Goal: Information Seeking & Learning: Learn about a topic

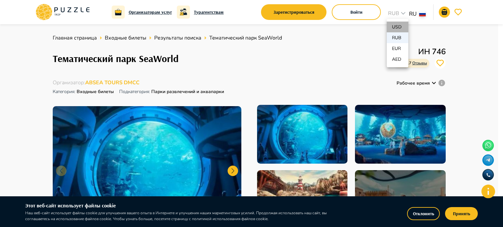
click at [400, 27] on p "USD" at bounding box center [397, 27] width 11 height 7
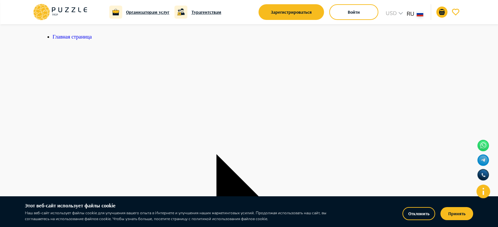
scroll to position [65, 0]
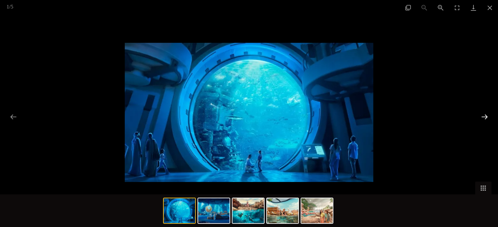
click at [483, 115] on button "Next slide" at bounding box center [485, 117] width 14 height 13
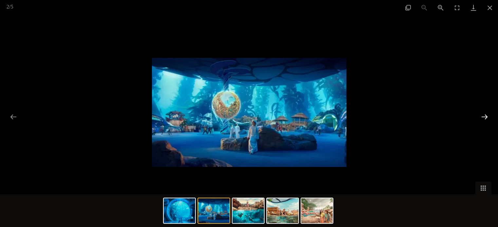
click at [481, 115] on button "Next slide" at bounding box center [485, 117] width 14 height 13
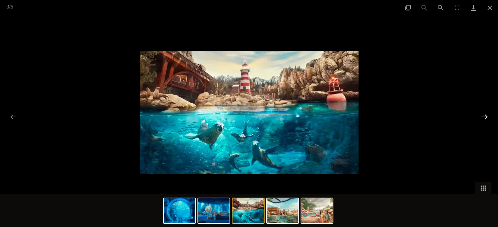
click at [481, 115] on button "Next slide" at bounding box center [485, 117] width 14 height 13
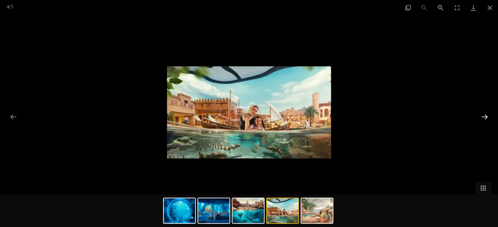
click at [481, 115] on button "Next slide" at bounding box center [485, 117] width 14 height 13
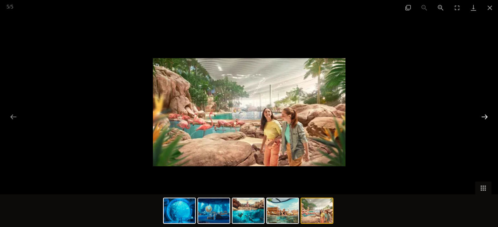
click at [481, 115] on button "Next slide" at bounding box center [485, 117] width 14 height 13
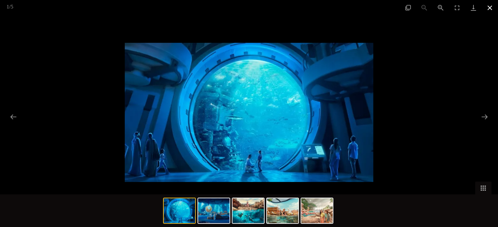
click at [487, 9] on button "Close gallery" at bounding box center [489, 7] width 16 height 15
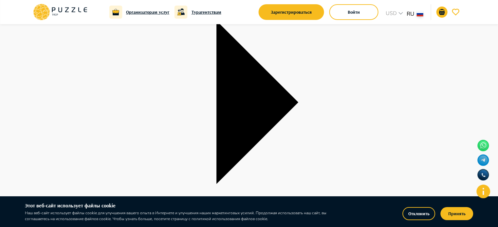
scroll to position [524, 0]
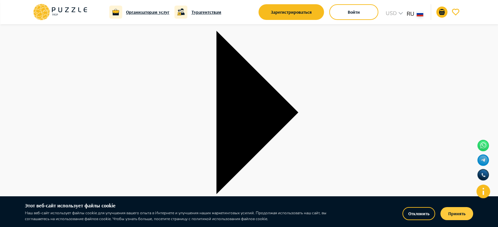
click at [458, 217] on button "Принять" at bounding box center [456, 214] width 33 height 13
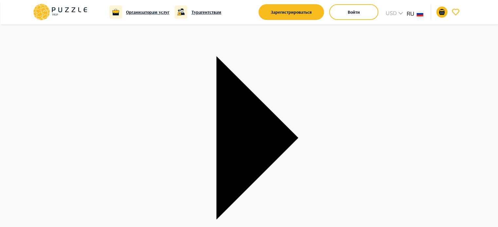
scroll to position [0, 0]
